Goal: Transaction & Acquisition: Purchase product/service

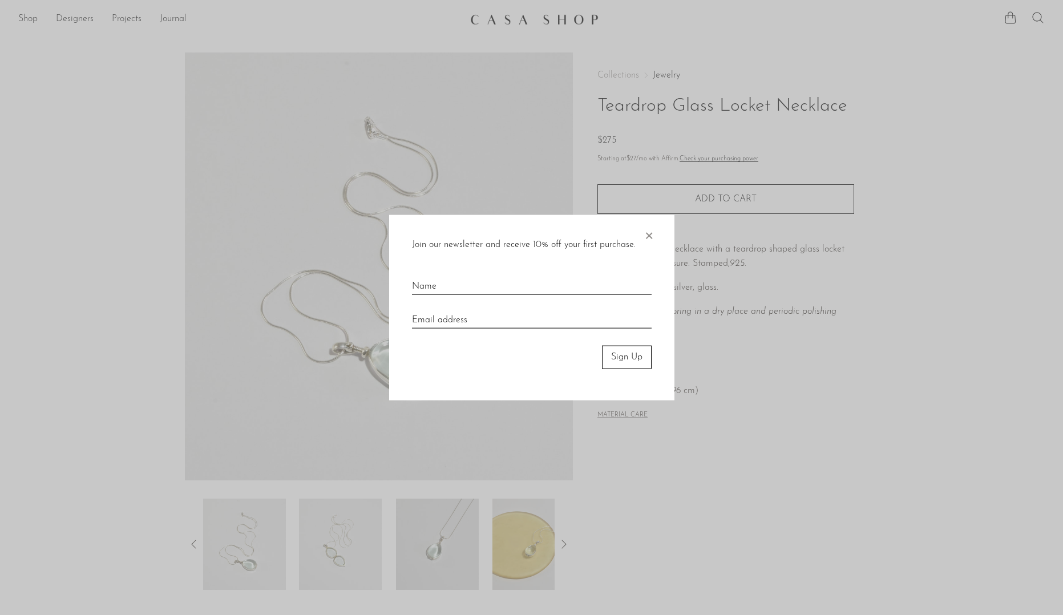
click at [651, 233] on span "×" at bounding box center [648, 233] width 11 height 37
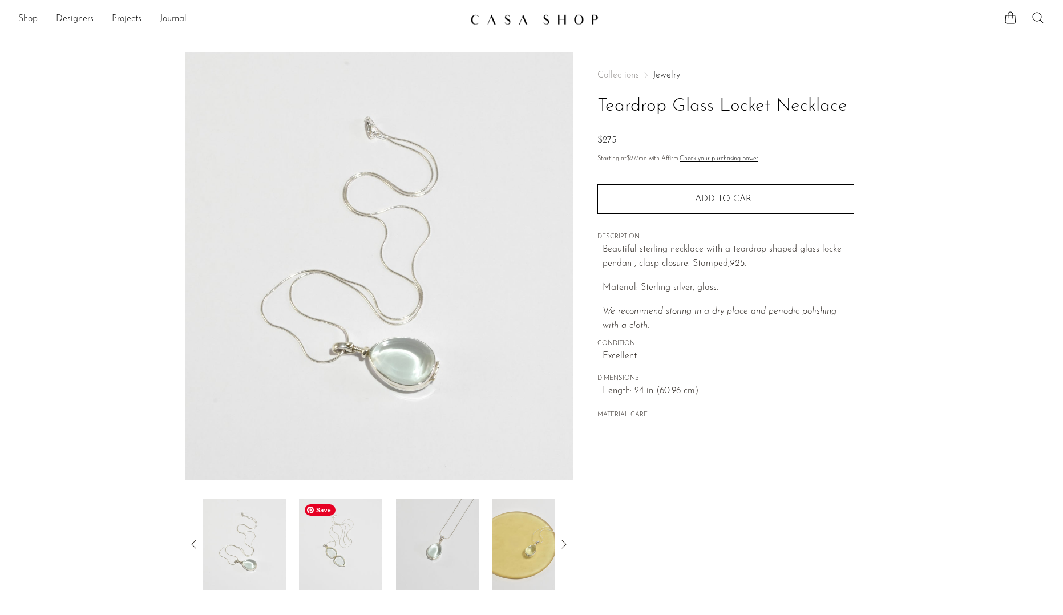
click at [358, 538] on img at bounding box center [340, 544] width 83 height 91
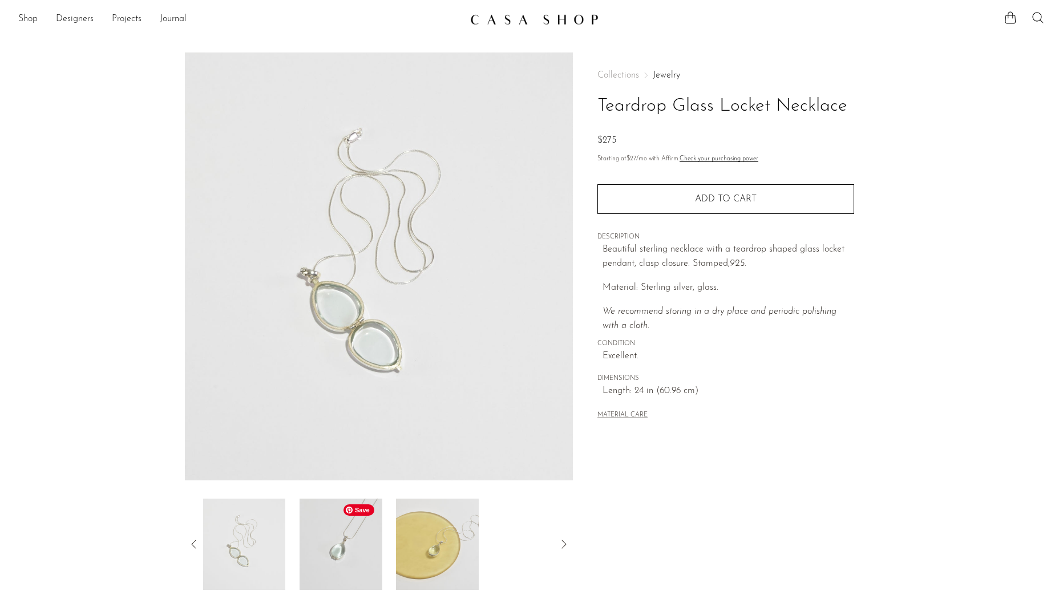
click at [373, 537] on img at bounding box center [341, 544] width 83 height 91
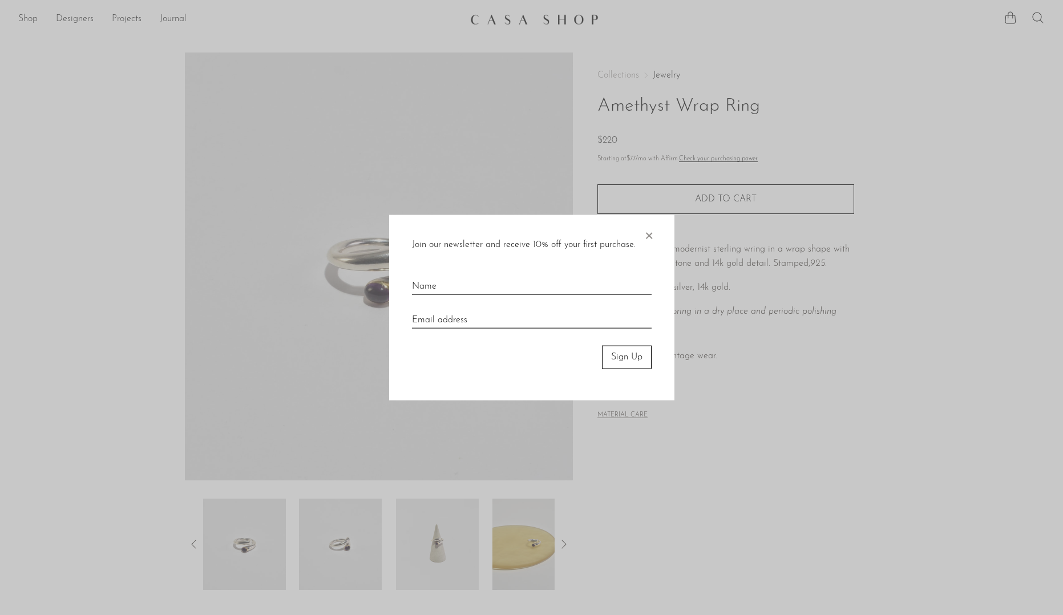
click at [647, 236] on span "×" at bounding box center [648, 233] width 11 height 37
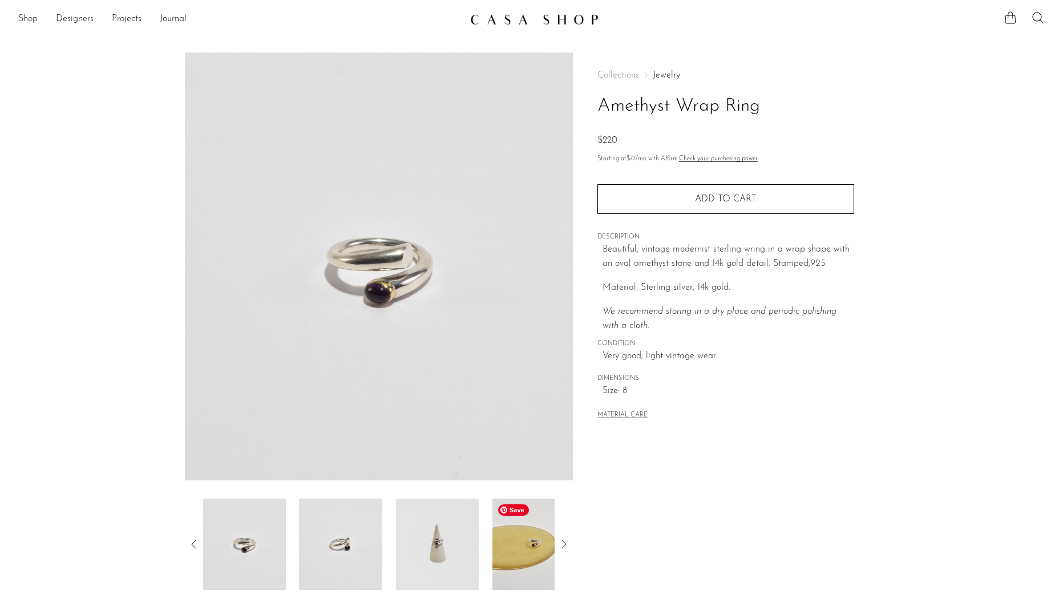
click at [537, 540] on img at bounding box center [534, 544] width 83 height 91
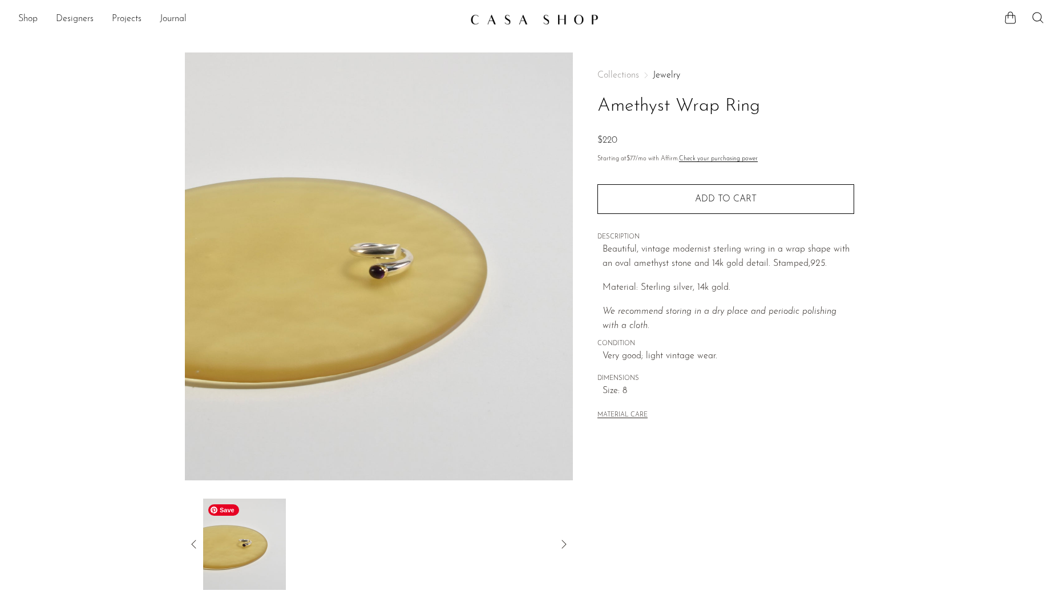
click at [195, 547] on icon at bounding box center [193, 544] width 5 height 9
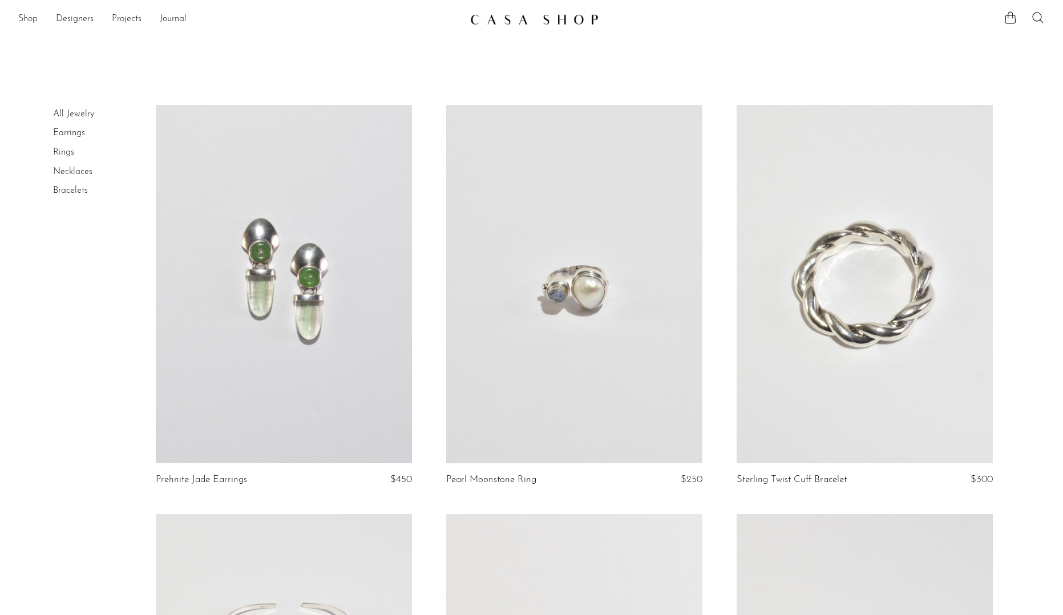
click at [321, 239] on link at bounding box center [284, 284] width 256 height 358
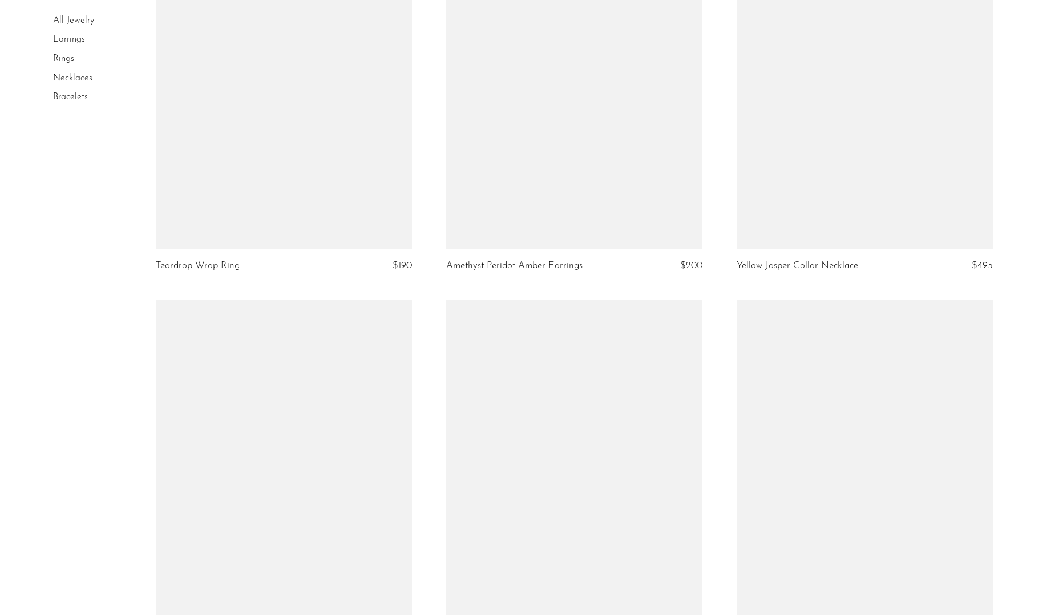
scroll to position [4664, 0]
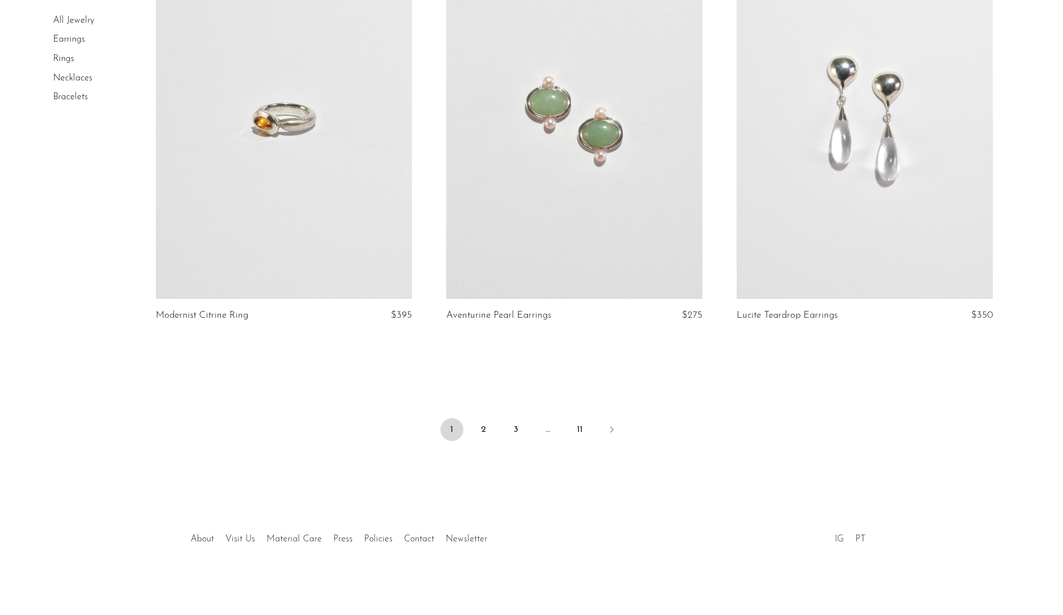
click at [843, 538] on link "IG" at bounding box center [839, 539] width 9 height 9
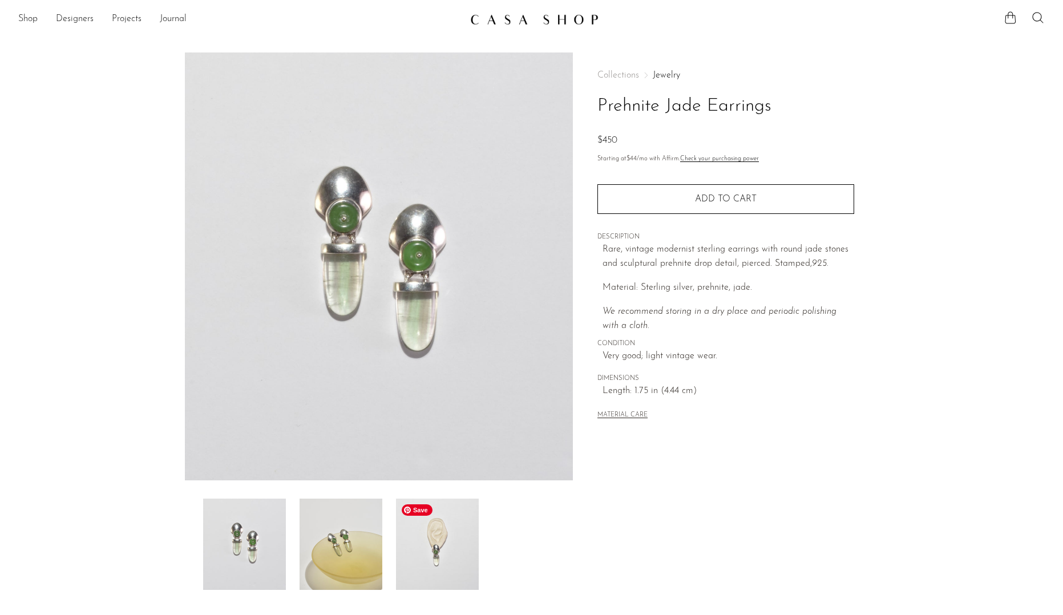
click at [441, 560] on img at bounding box center [437, 544] width 83 height 91
